Goal: Task Accomplishment & Management: Manage account settings

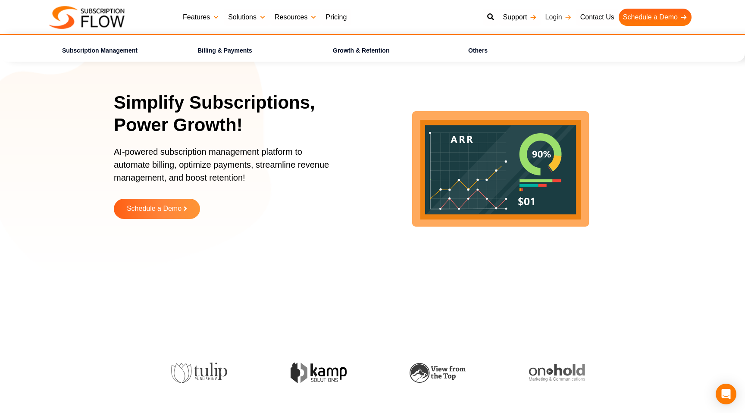
click at [555, 18] on link "Login" at bounding box center [558, 17] width 35 height 17
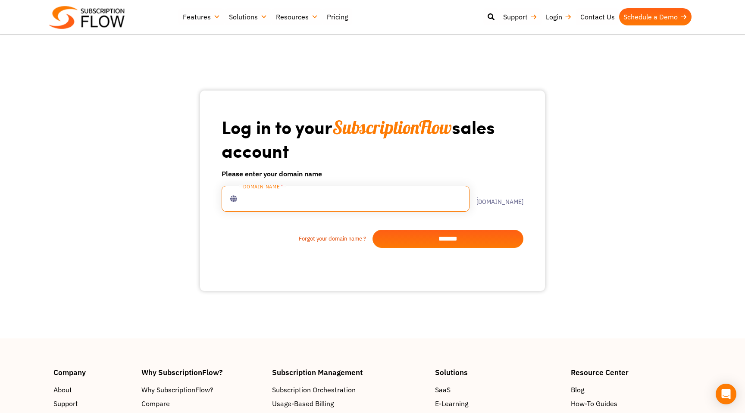
click at [307, 200] on input "text" at bounding box center [345, 199] width 248 height 26
type input "**********"
click at [452, 235] on input "*******" at bounding box center [447, 239] width 151 height 18
